Goal: Navigation & Orientation: Find specific page/section

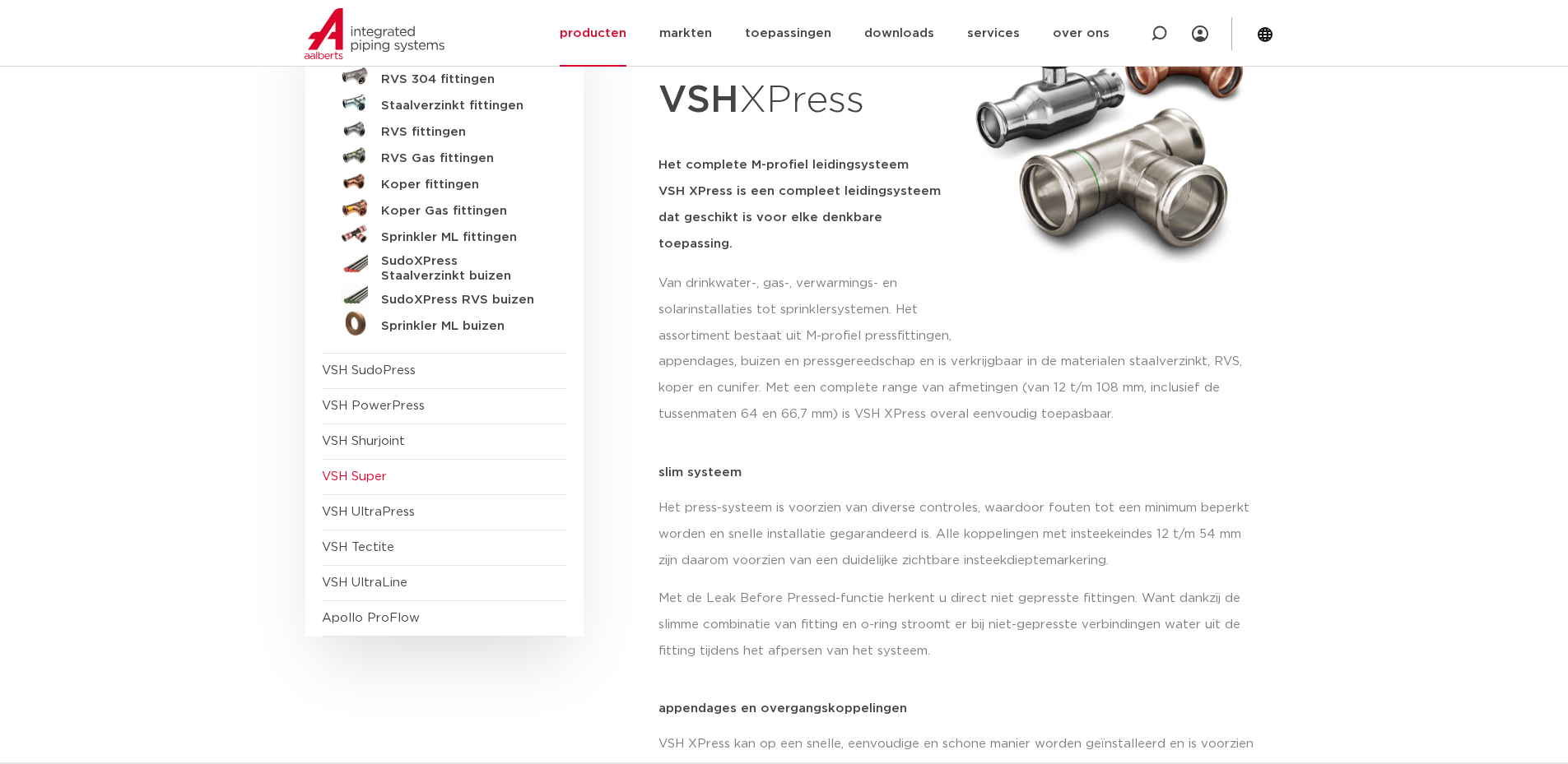
click at [418, 469] on span "VSH Super" at bounding box center [445, 477] width 246 height 35
click at [369, 482] on span "VSH Super" at bounding box center [354, 476] width 65 height 12
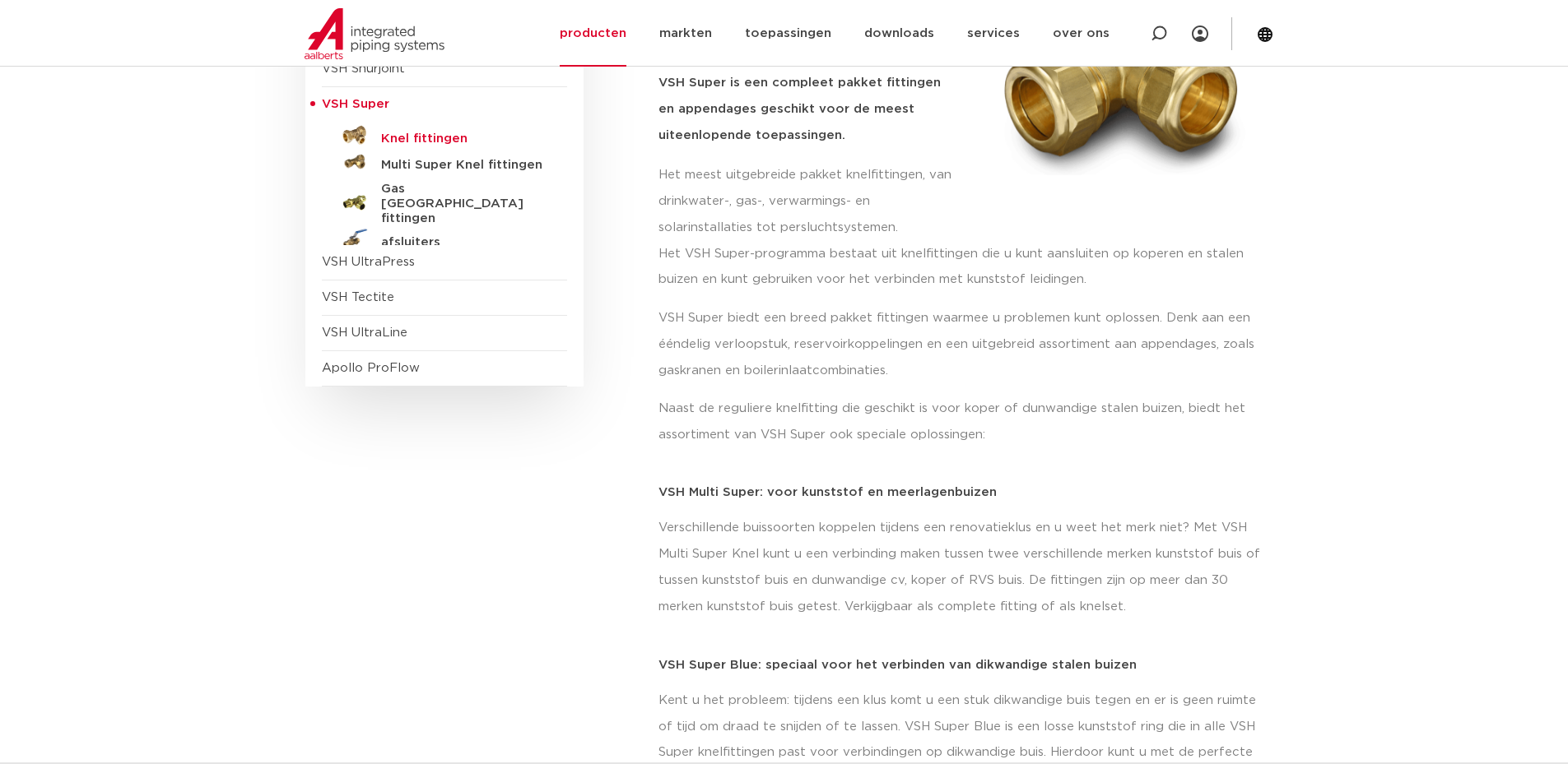
click at [418, 137] on h5 "Knel fittingen" at bounding box center [462, 139] width 163 height 15
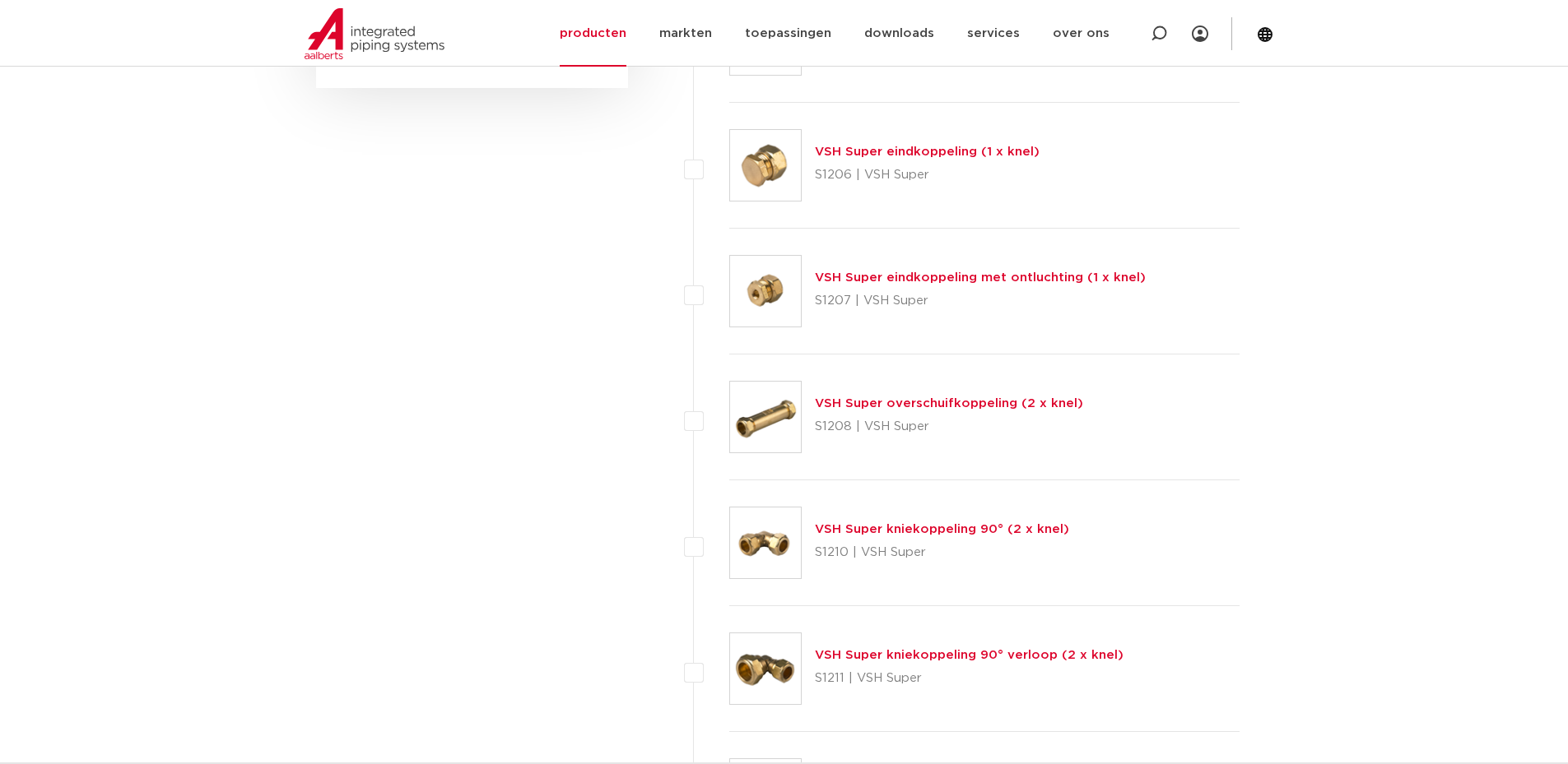
scroll to position [1177, 0]
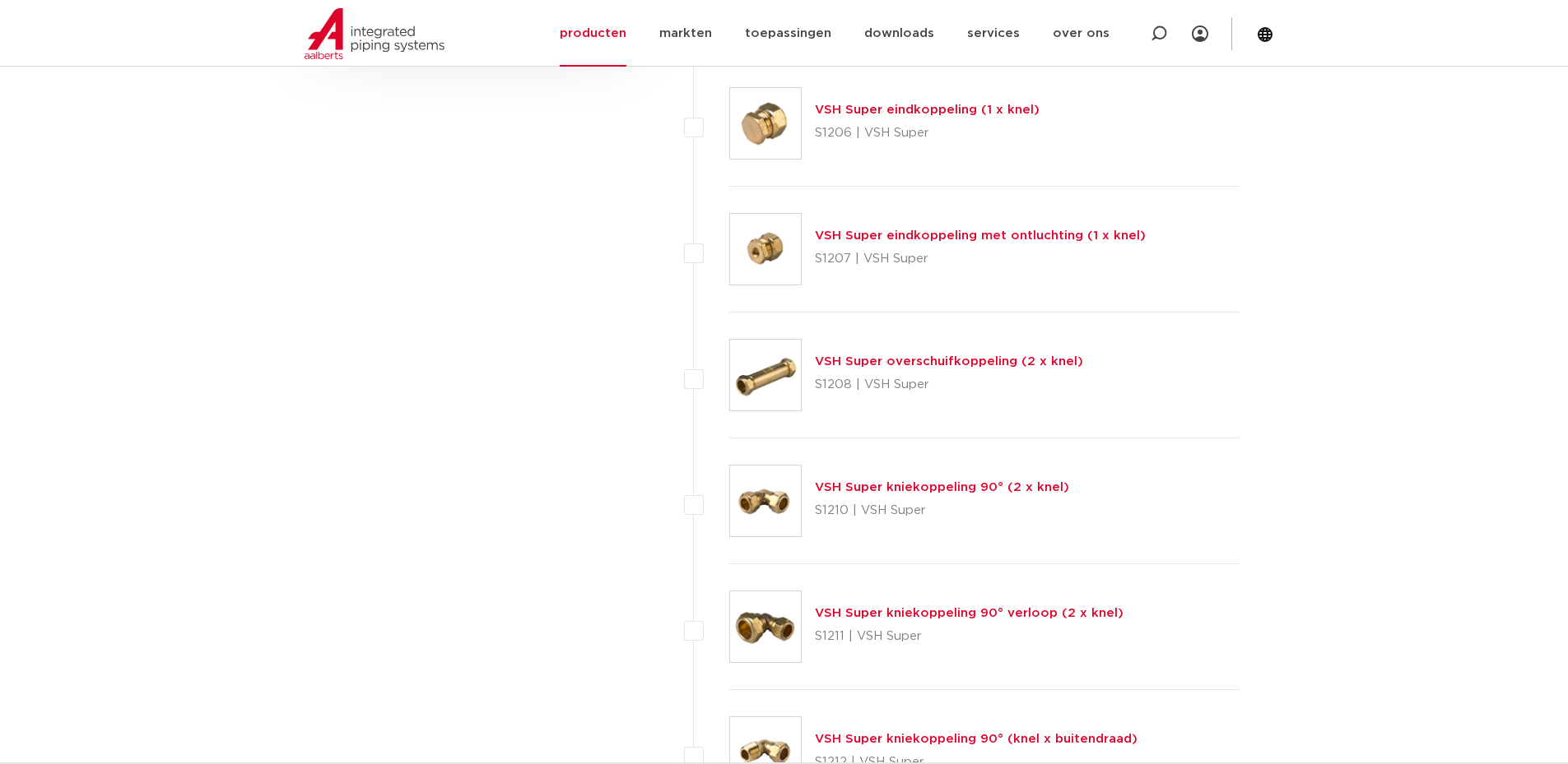
click at [937, 613] on link "VSH Super kniekoppeling 90° verloop (2 x knel)" at bounding box center [969, 613] width 309 height 12
